Goal: Navigation & Orientation: Go to known website

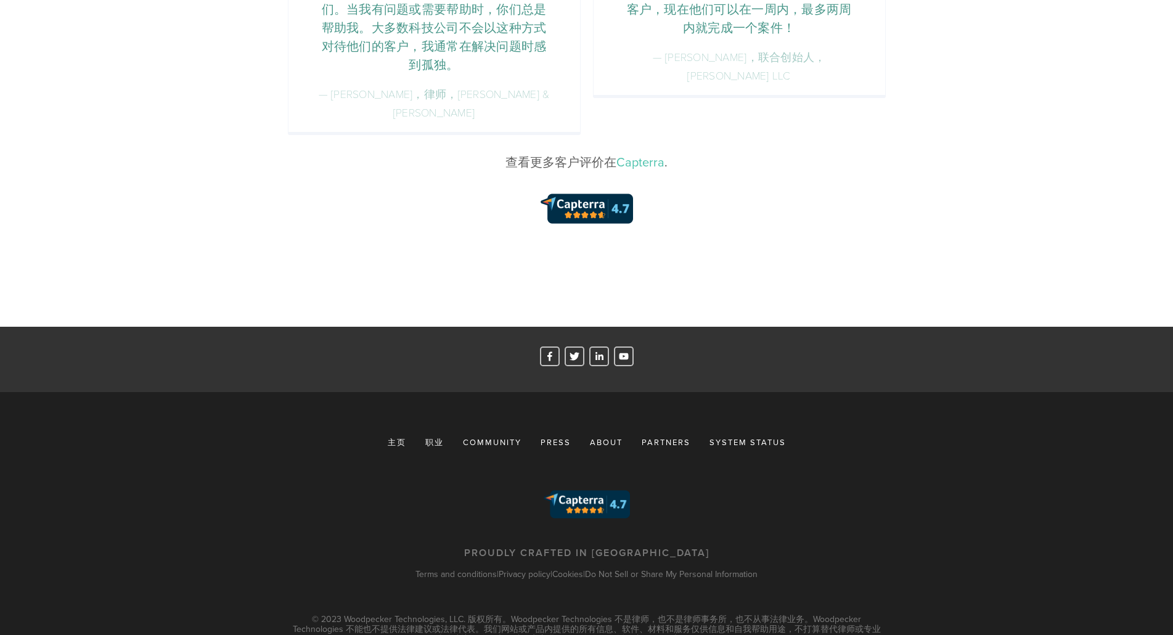
scroll to position [1974, 0]
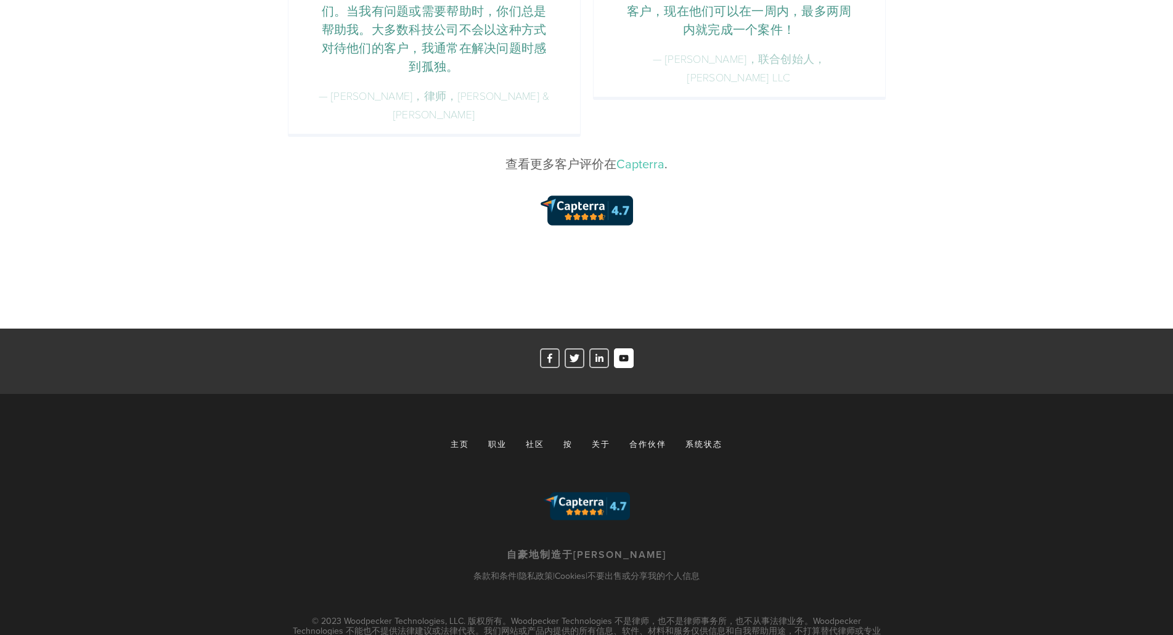
click at [625, 355] on use "啄木鸟" at bounding box center [623, 358] width 9 height 7
click at [787, 435] on div "主页 职业 社区 按 关于 合作伙伴 系统状态" at bounding box center [586, 453] width 589 height 41
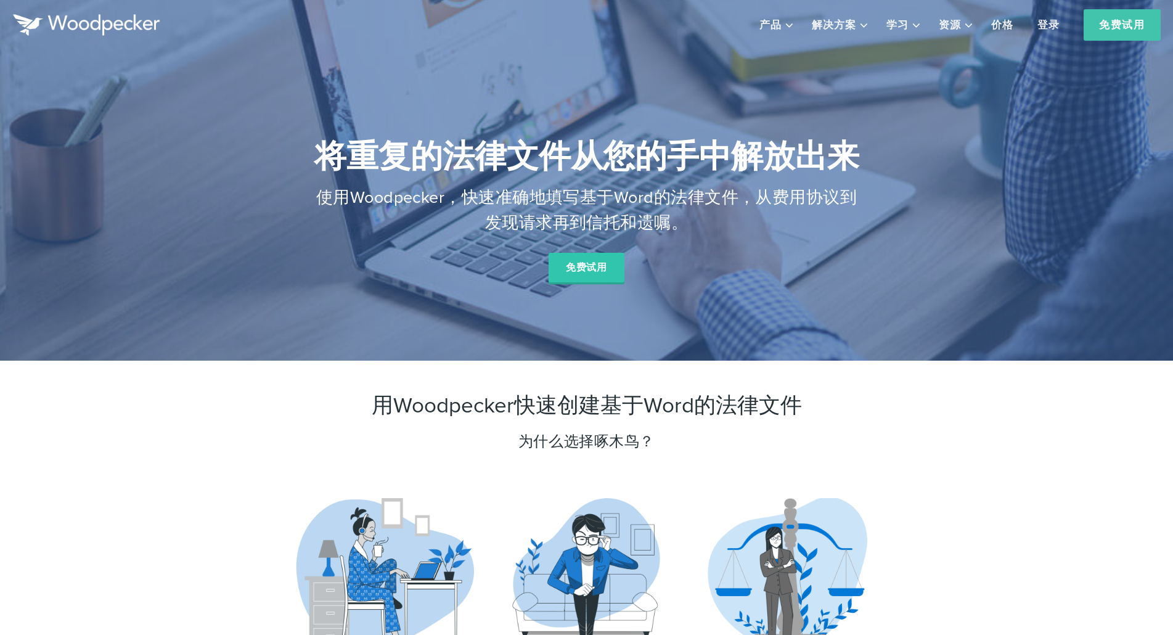
scroll to position [1, 0]
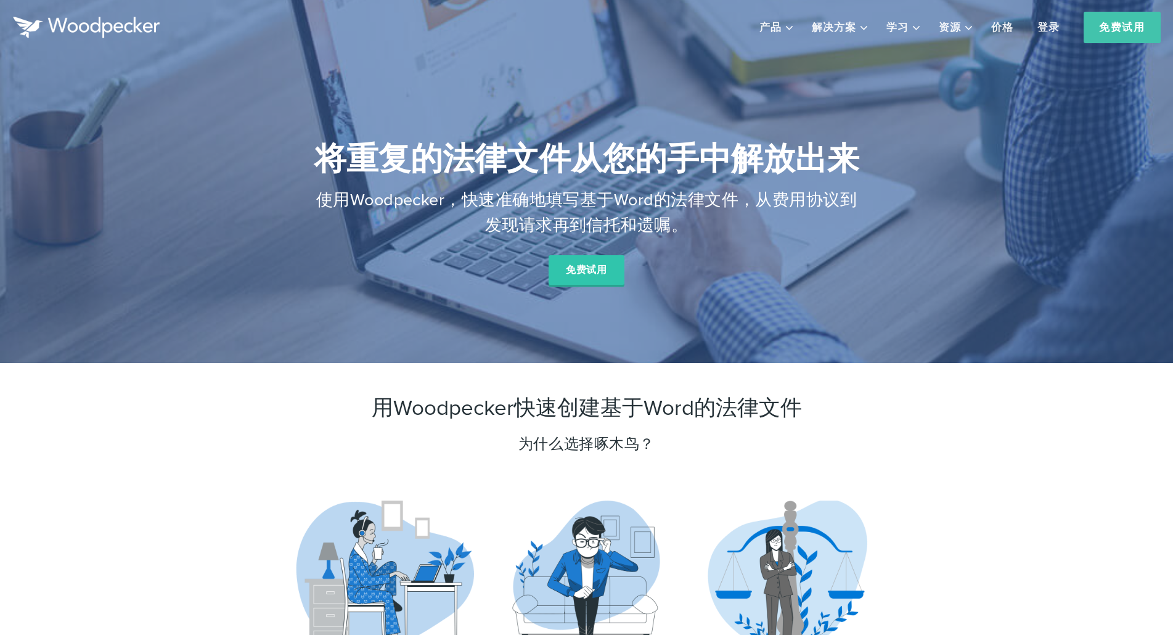
click at [393, 243] on div "将重复的法律文件从您的手中解放出来 使用Woodpecker，快速准确地填写基于Word的法律文件，从费用协议到发现请求再到信托和遗嘱。 免费试用" at bounding box center [586, 216] width 589 height 213
click at [136, 25] on img at bounding box center [86, 28] width 148 height 22
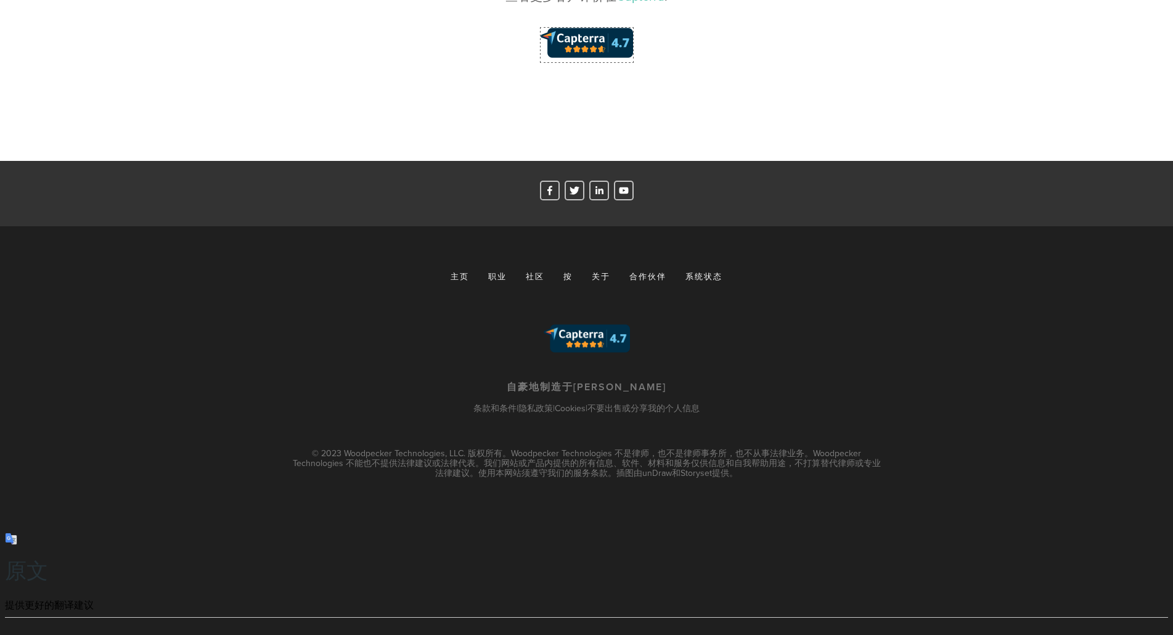
scroll to position [2159, 0]
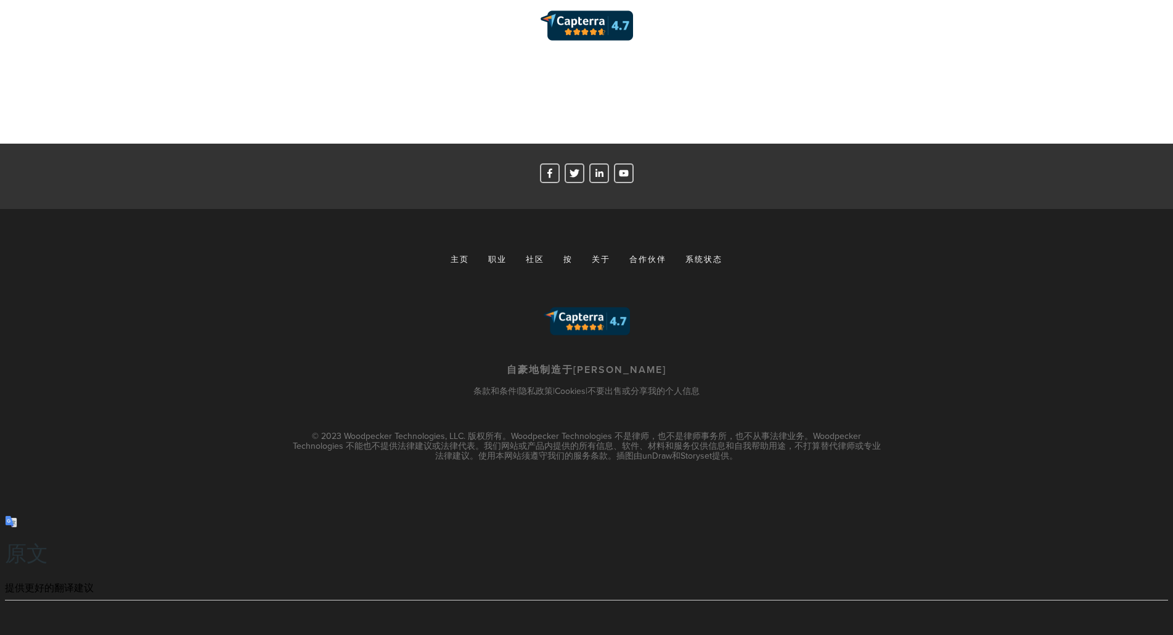
click at [598, 253] on font "关于" at bounding box center [601, 258] width 18 height 11
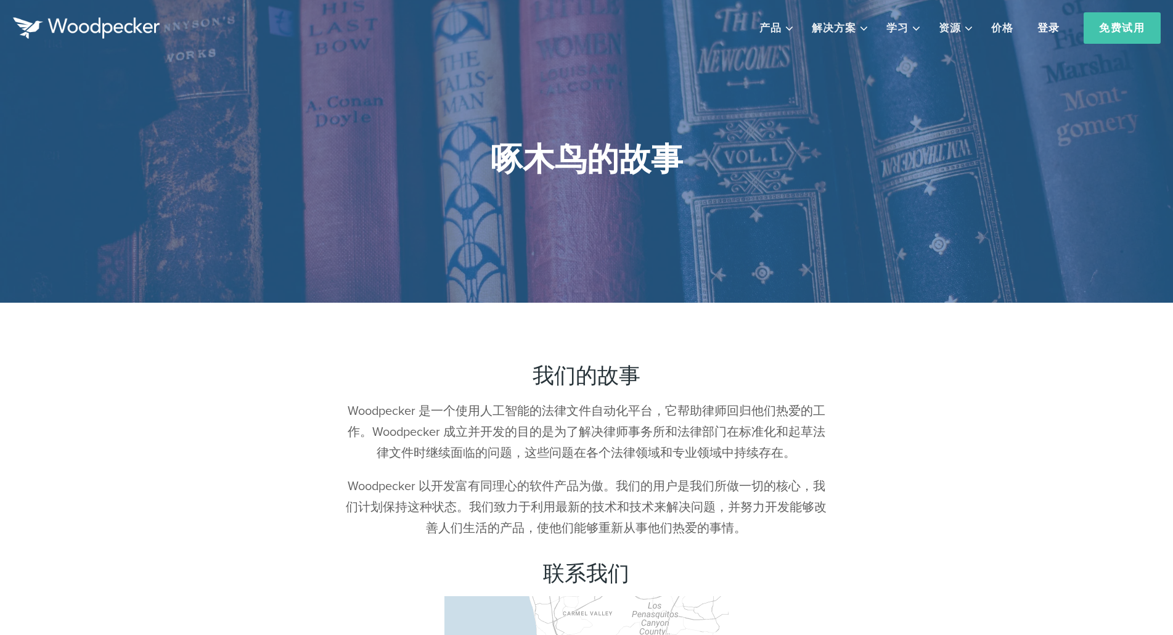
click at [1051, 29] on font "登录" at bounding box center [1049, 27] width 22 height 15
